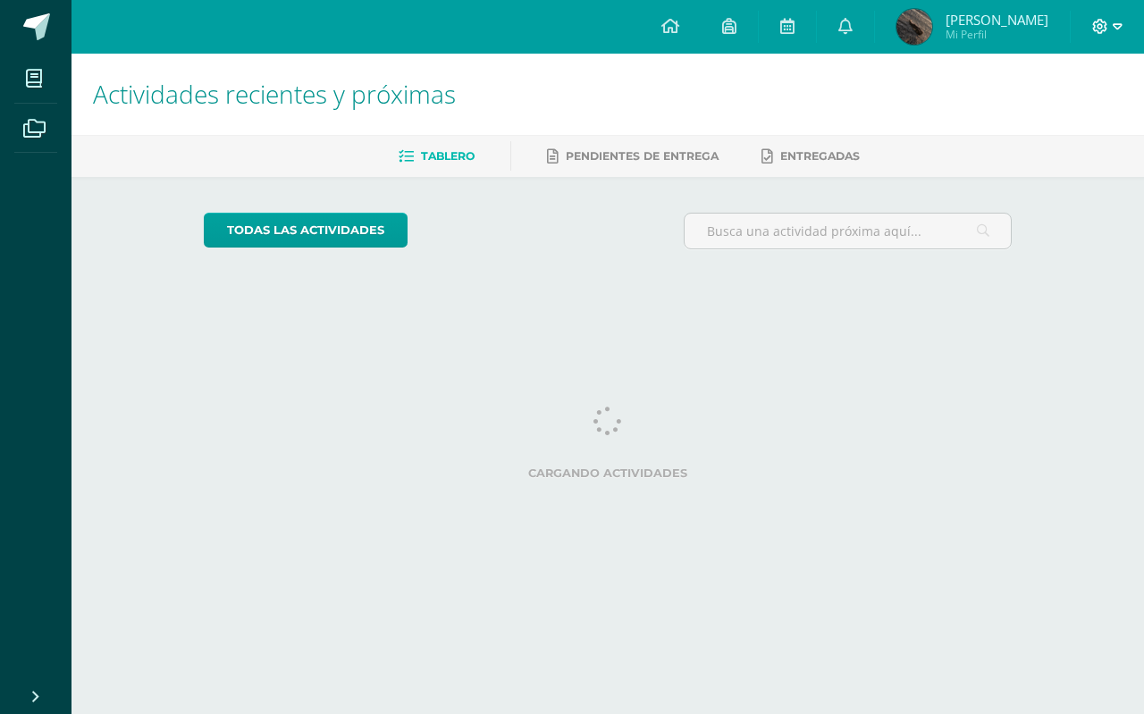
click at [1100, 21] on icon at bounding box center [1101, 27] width 16 height 16
click at [1072, 130] on span "Cerrar sesión" at bounding box center [1061, 122] width 80 height 17
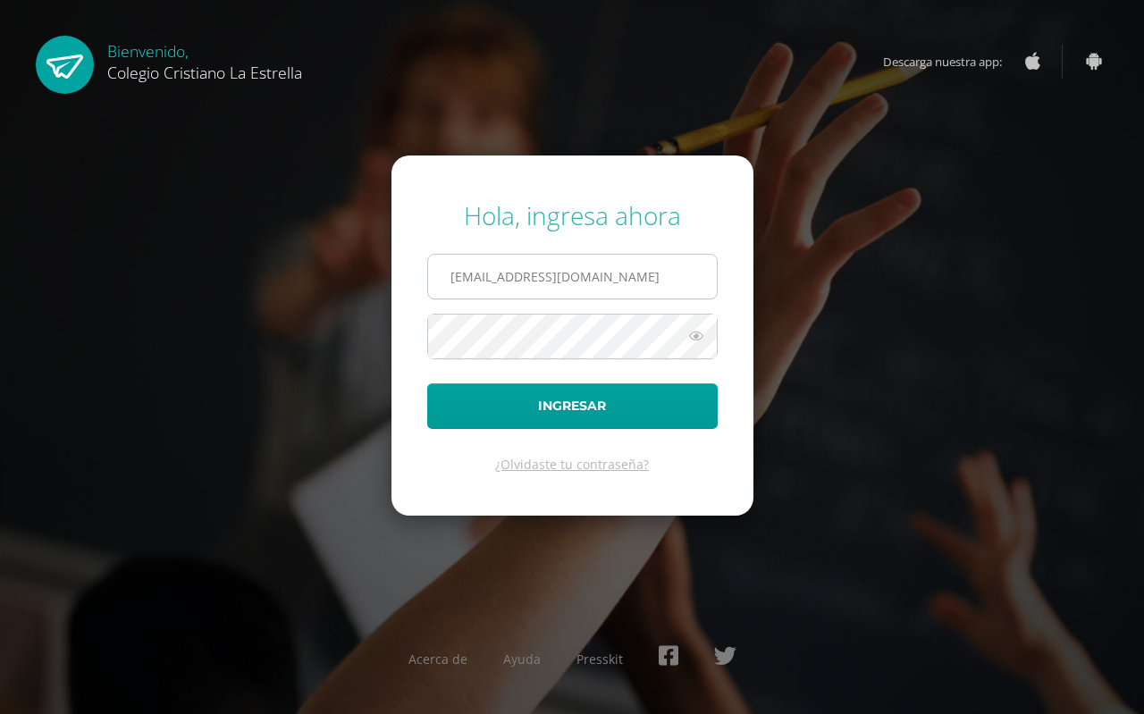
click at [607, 266] on input "2021101@laestrella.edu.gt" at bounding box center [572, 277] width 289 height 44
type input "2021265@laestrella.edu.gt"
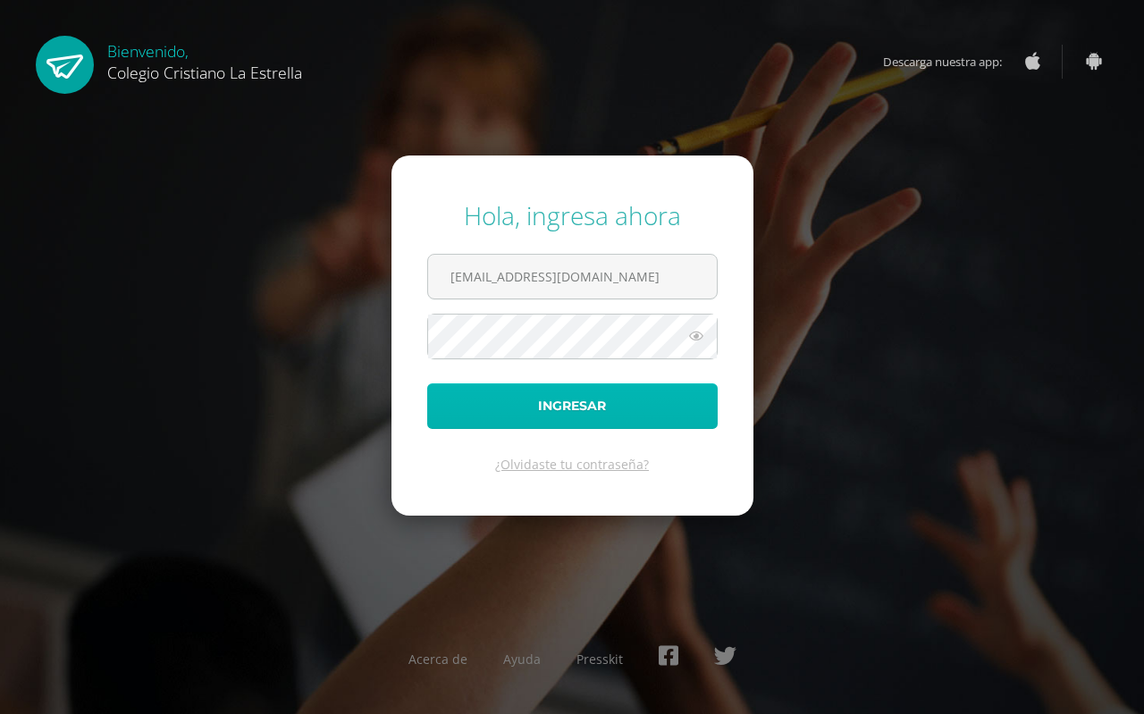
click at [596, 410] on button "Ingresar" at bounding box center [572, 407] width 291 height 46
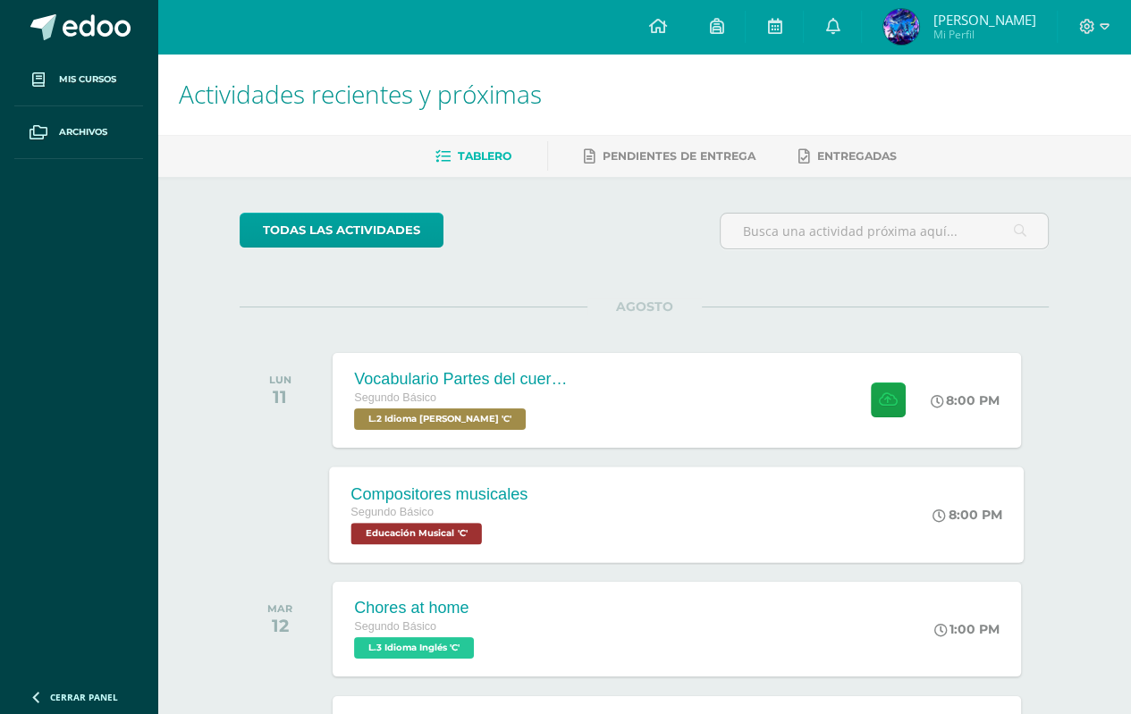
click at [551, 513] on div "Compositores musicales Segundo Básico Educación Musical 'C' 8:00 PM Compositore…" at bounding box center [677, 515] width 695 height 96
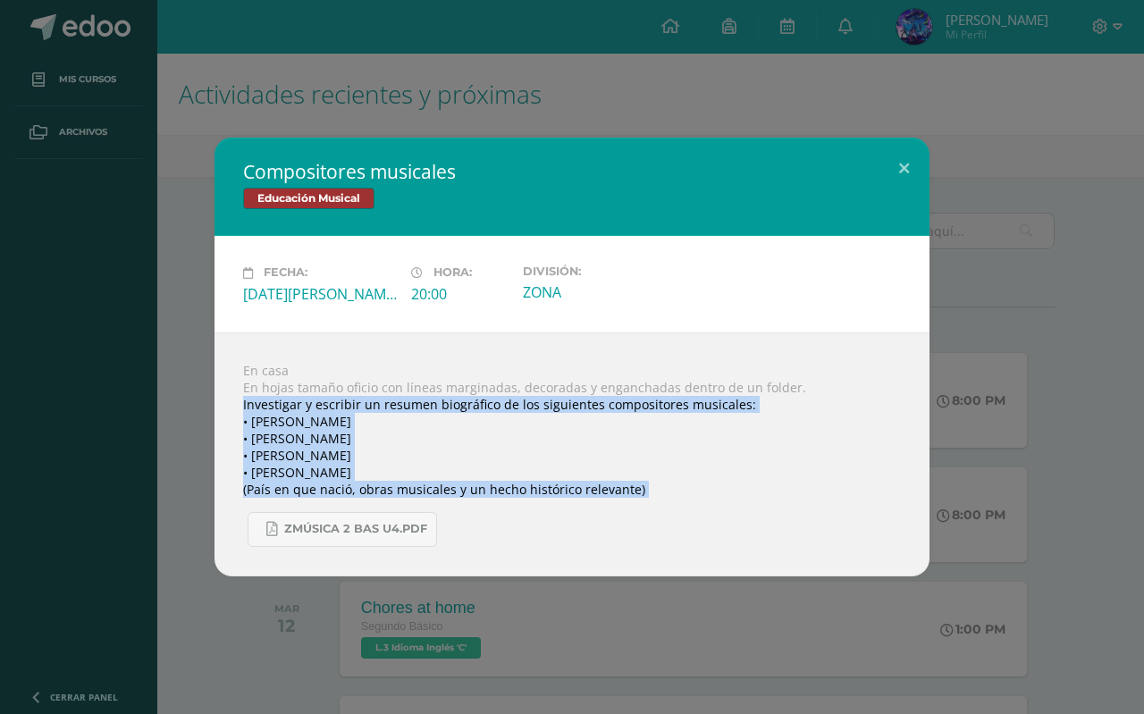
drag, startPoint x: 240, startPoint y: 401, endPoint x: 654, endPoint y: 502, distance: 426.1
click at [654, 502] on div "En casa En hojas tamaño oficio con líneas marginadas, decoradas y enganchadas d…" at bounding box center [572, 455] width 715 height 244
copy body "Investigar y escribir un resumen biográfico de los siguientes compositores musi…"
